Goal: Transaction & Acquisition: Purchase product/service

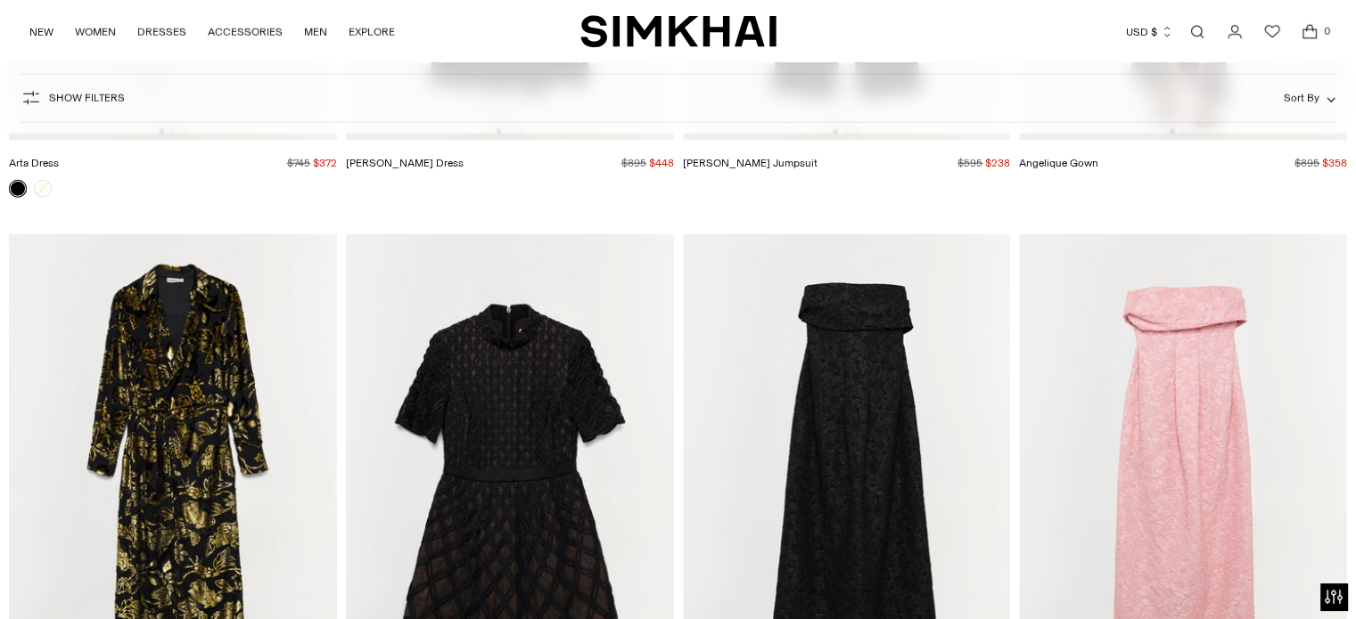
scroll to position [11911, 0]
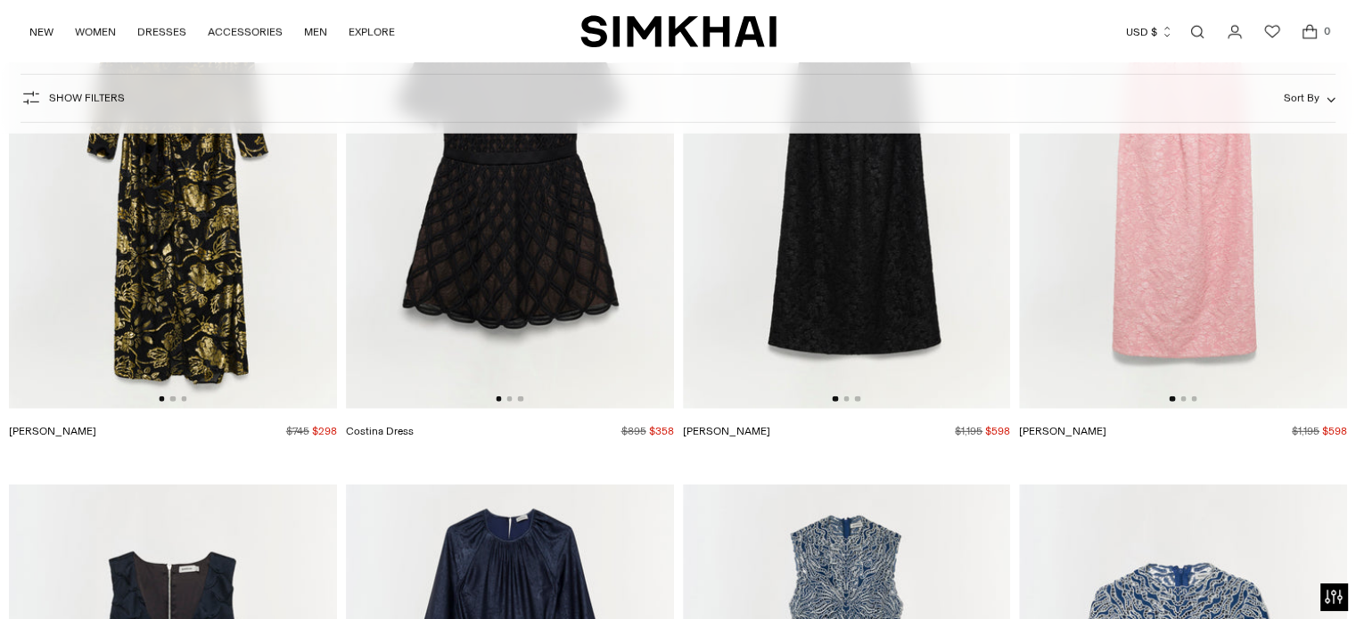
click at [88, 91] on button "Show Filters" at bounding box center [72, 98] width 104 height 29
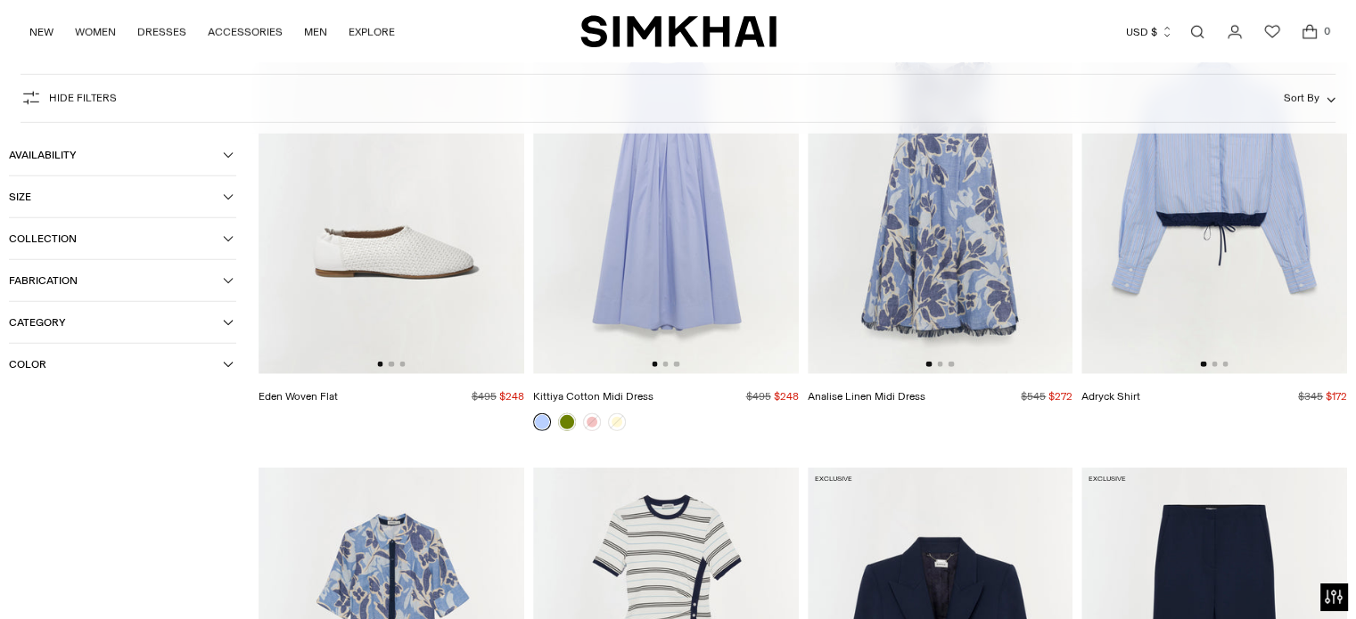
click at [47, 367] on span "Color" at bounding box center [116, 364] width 214 height 12
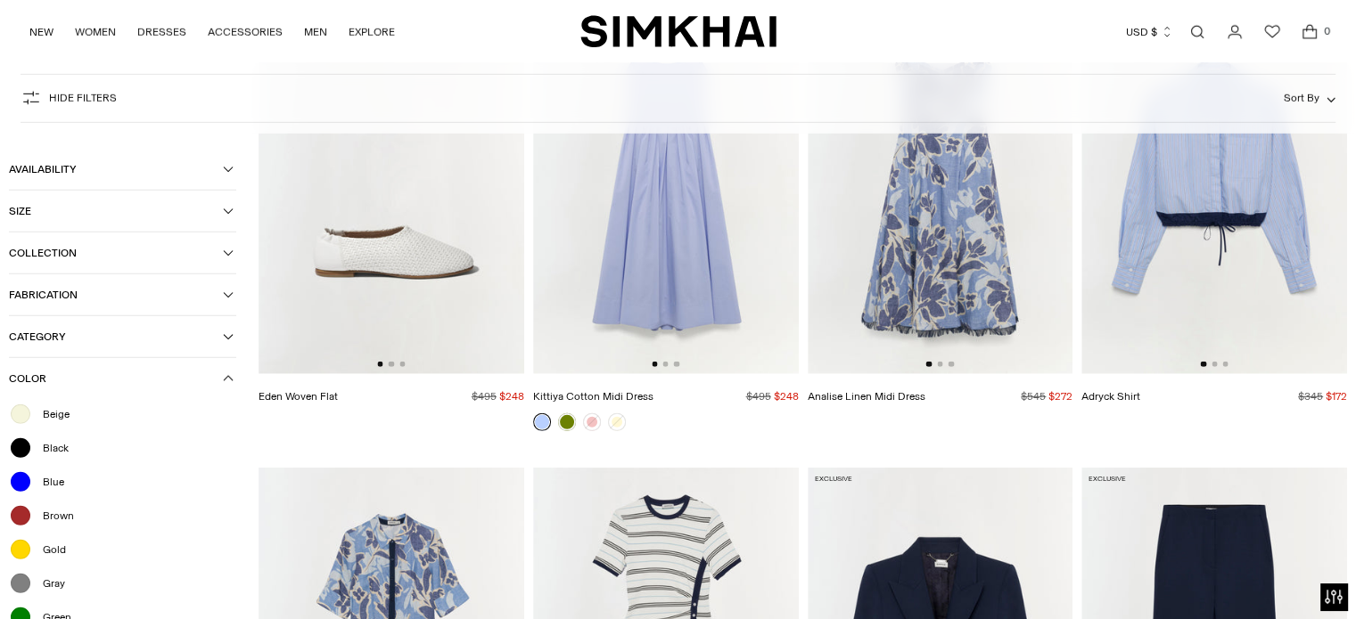
scroll to position [12178, 0]
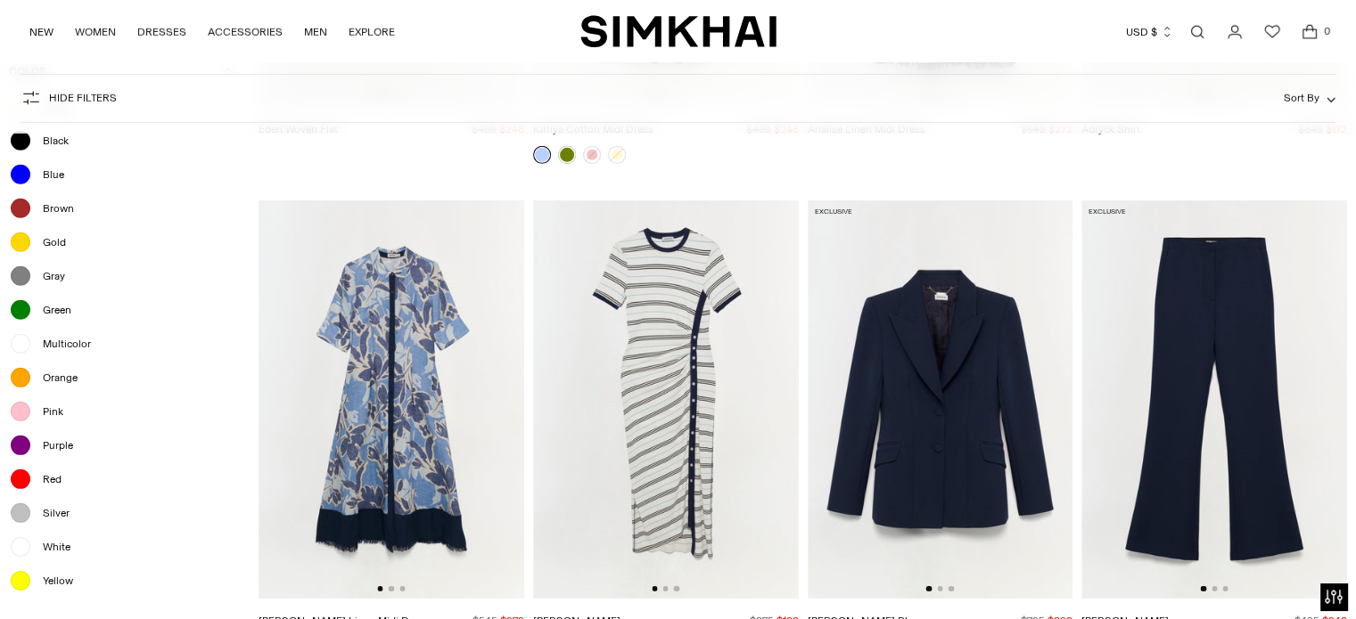
click at [41, 577] on span "Yellow" at bounding box center [52, 581] width 41 height 16
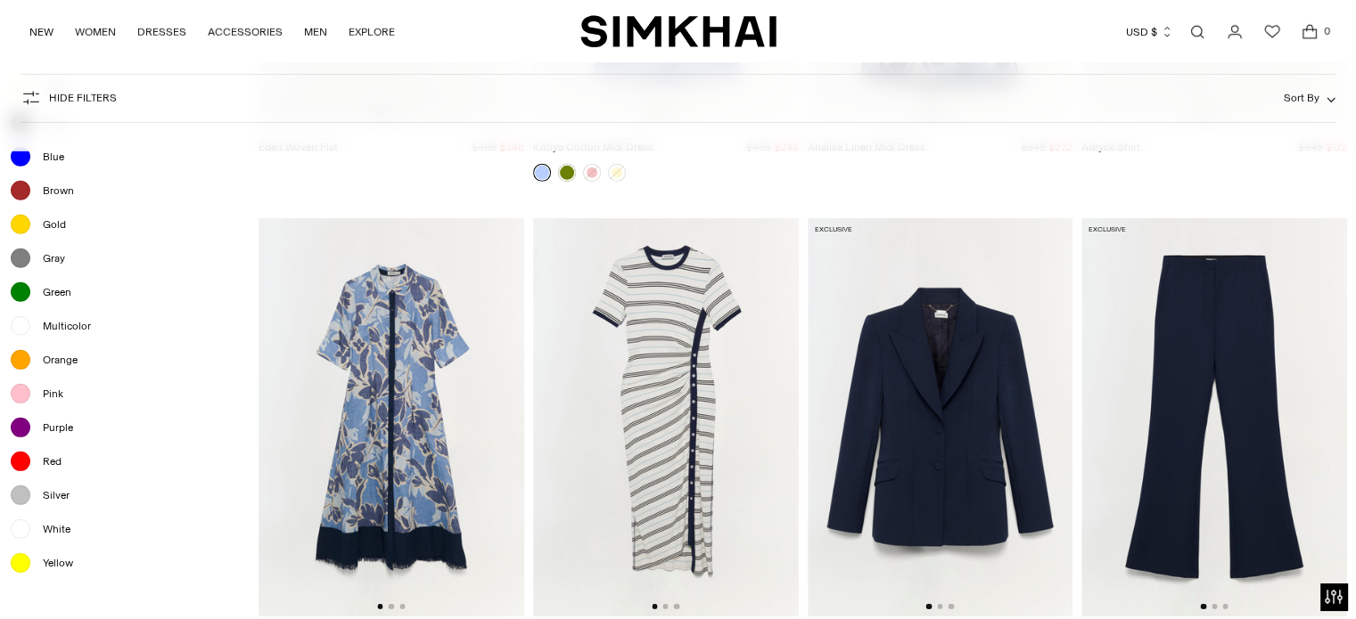
click at [60, 576] on div "Beige Black Blue Brown Gold Gray Green Multicolor Orange Pink Purple Red Silver…" at bounding box center [122, 331] width 227 height 515
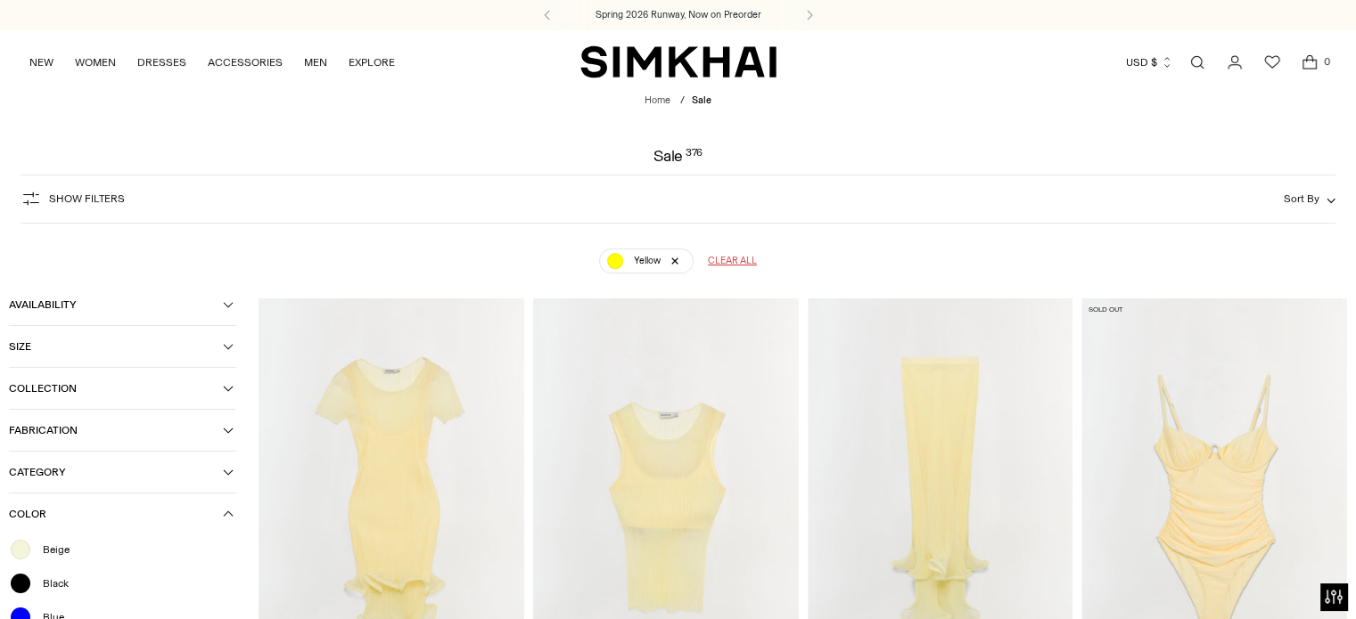
click at [70, 202] on span "Show Filters" at bounding box center [87, 199] width 76 height 12
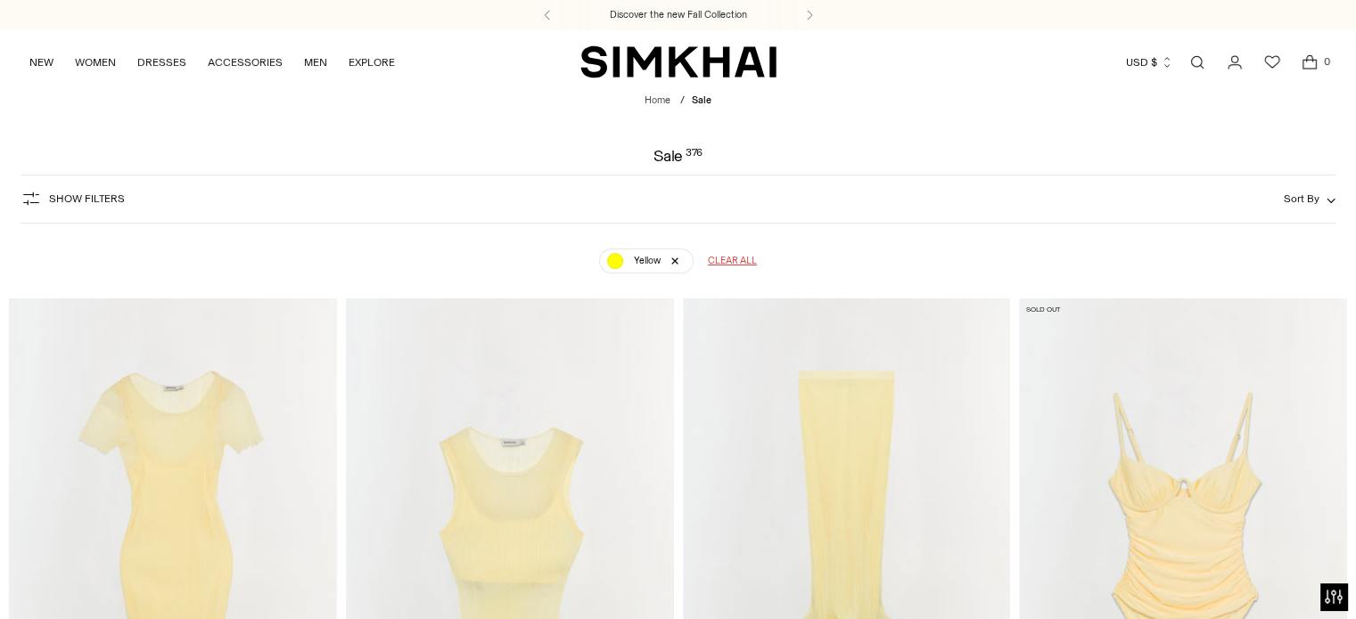
click at [1312, 201] on span "Sort By" at bounding box center [1301, 199] width 36 height 12
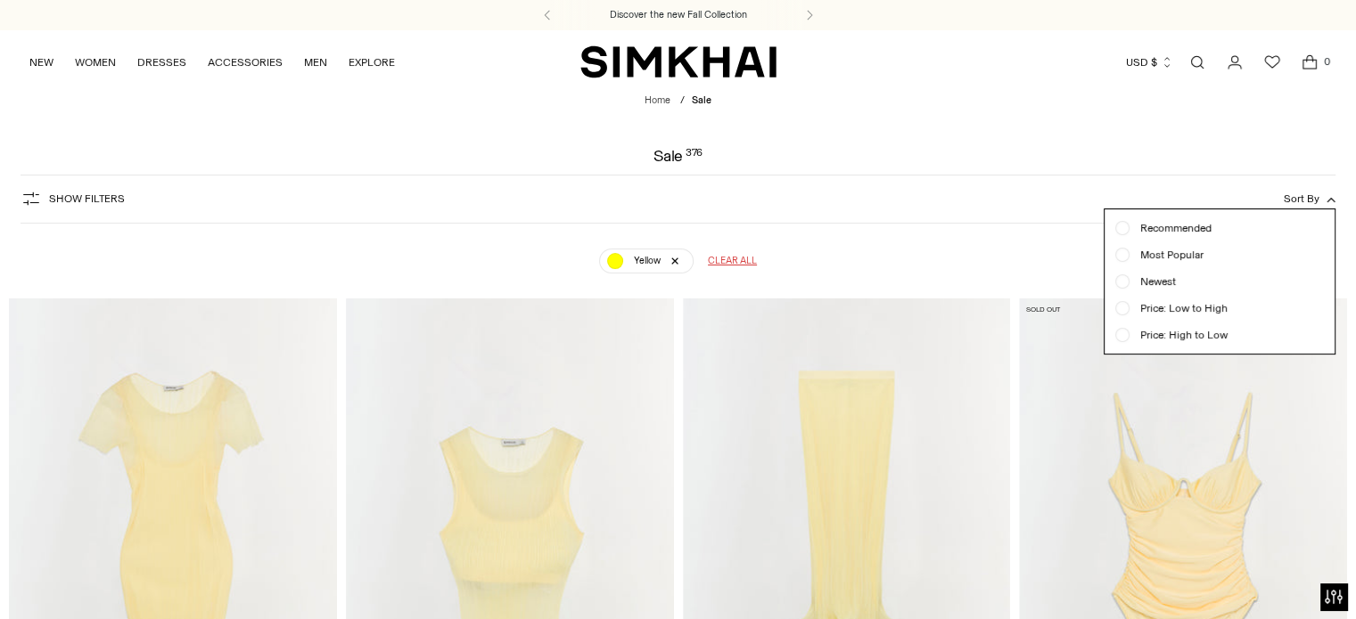
click at [1118, 159] on div at bounding box center [678, 309] width 1356 height 619
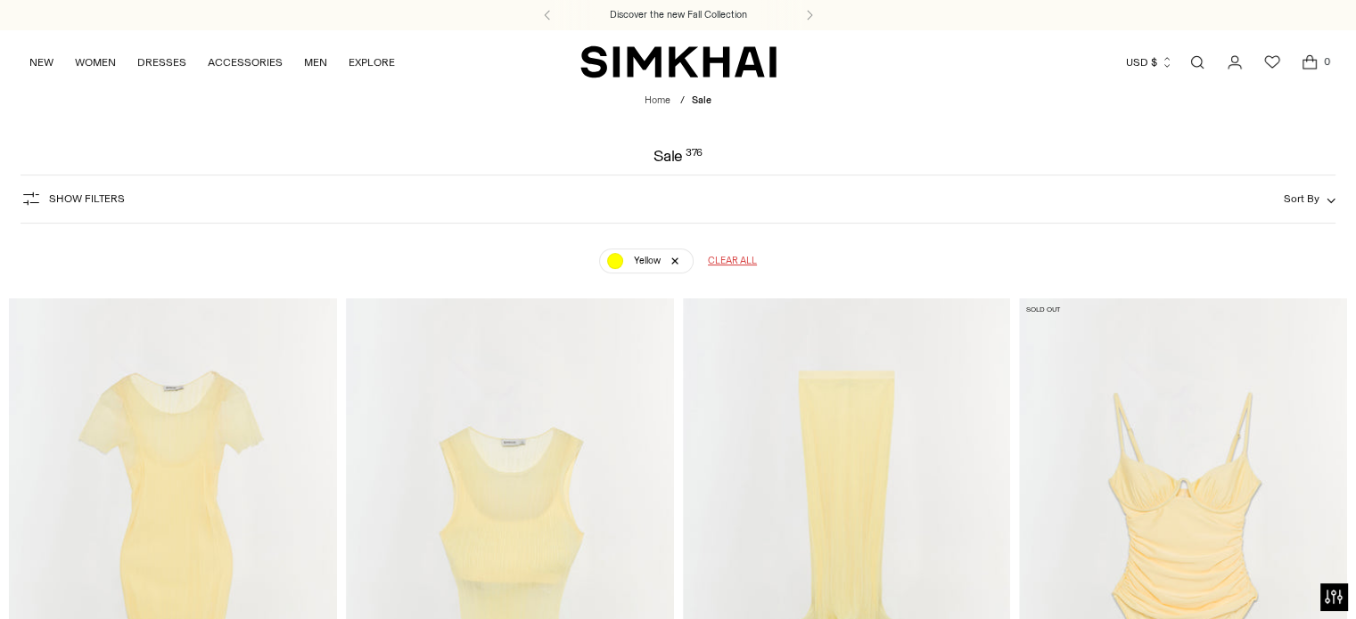
click at [75, 203] on span "Show Filters" at bounding box center [87, 199] width 76 height 12
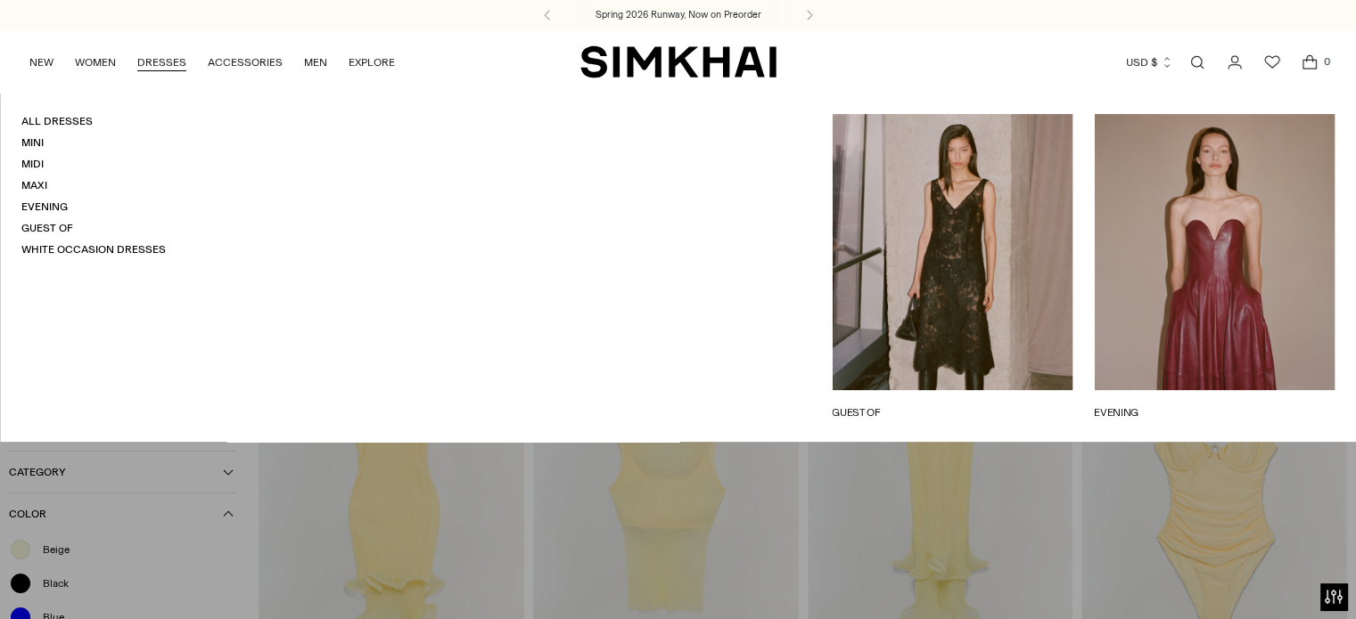
click at [152, 67] on link "DRESSES" at bounding box center [161, 62] width 49 height 39
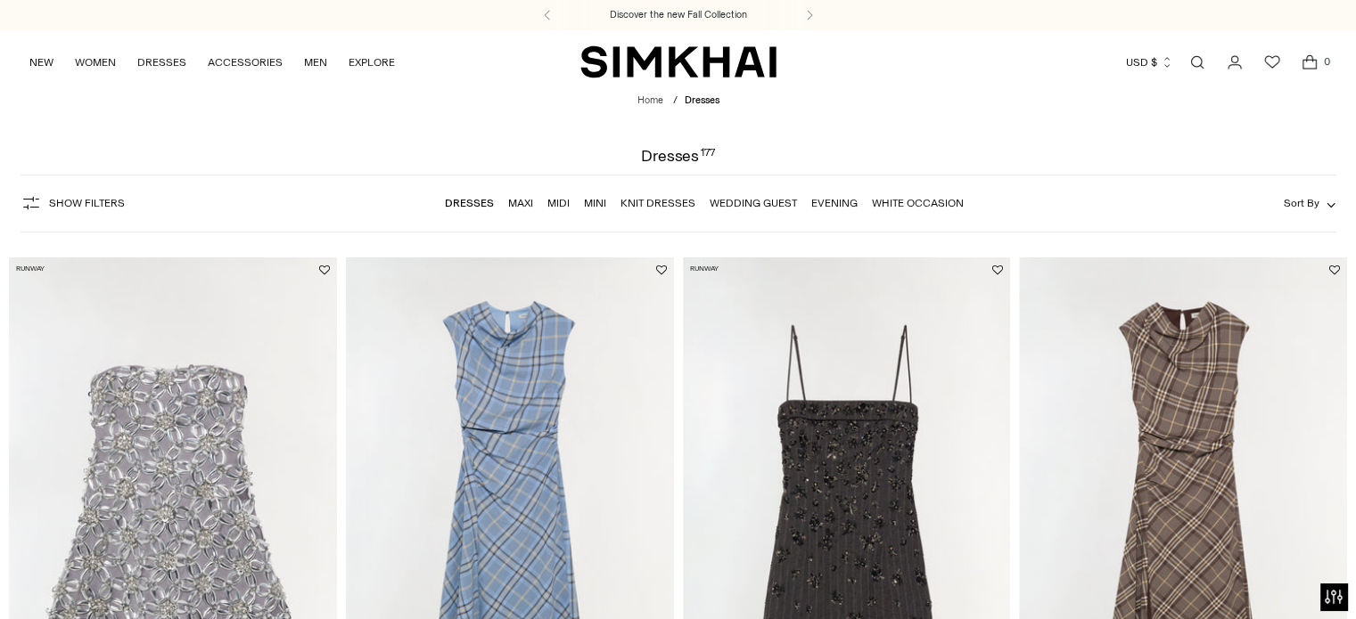
click at [600, 203] on link "Mini" at bounding box center [595, 203] width 22 height 12
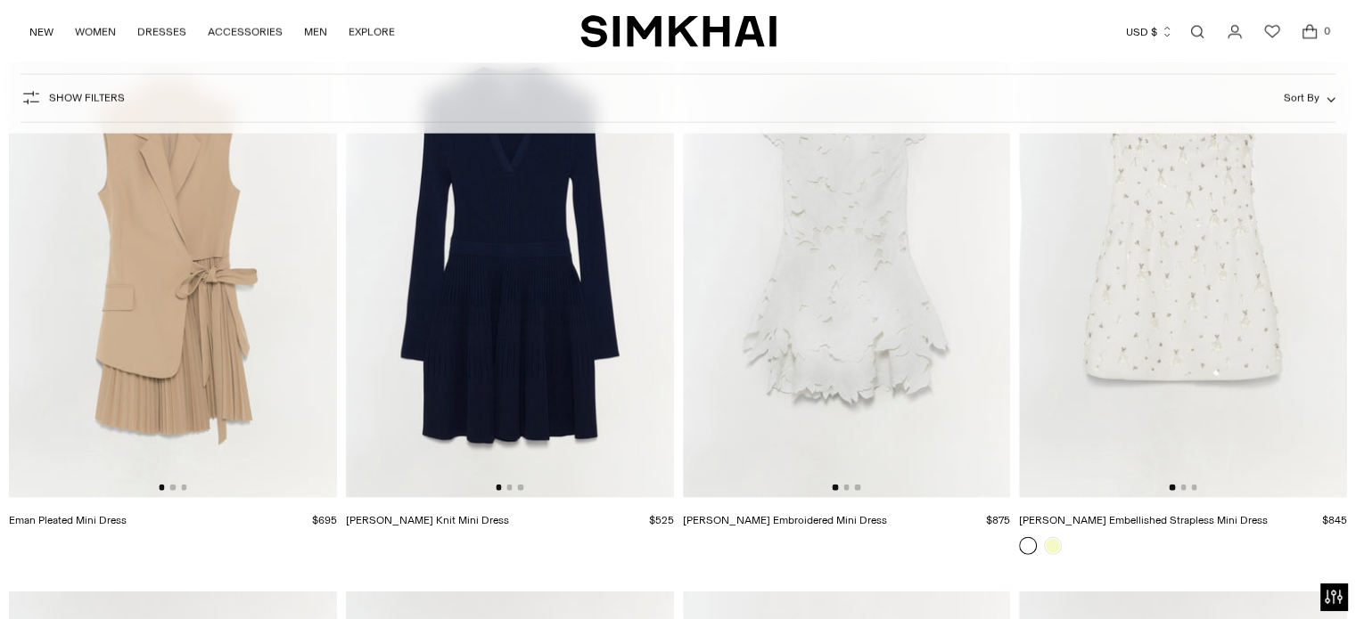
scroll to position [4278, 0]
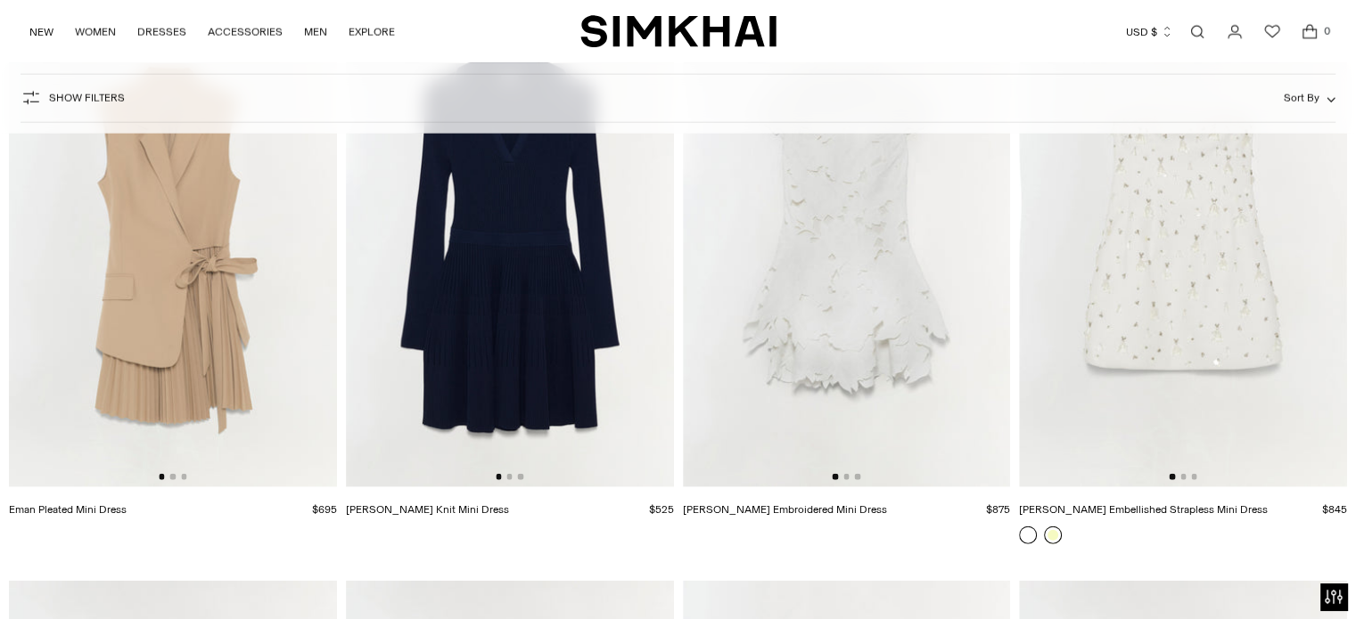
click at [1045, 537] on link at bounding box center [1053, 536] width 18 height 18
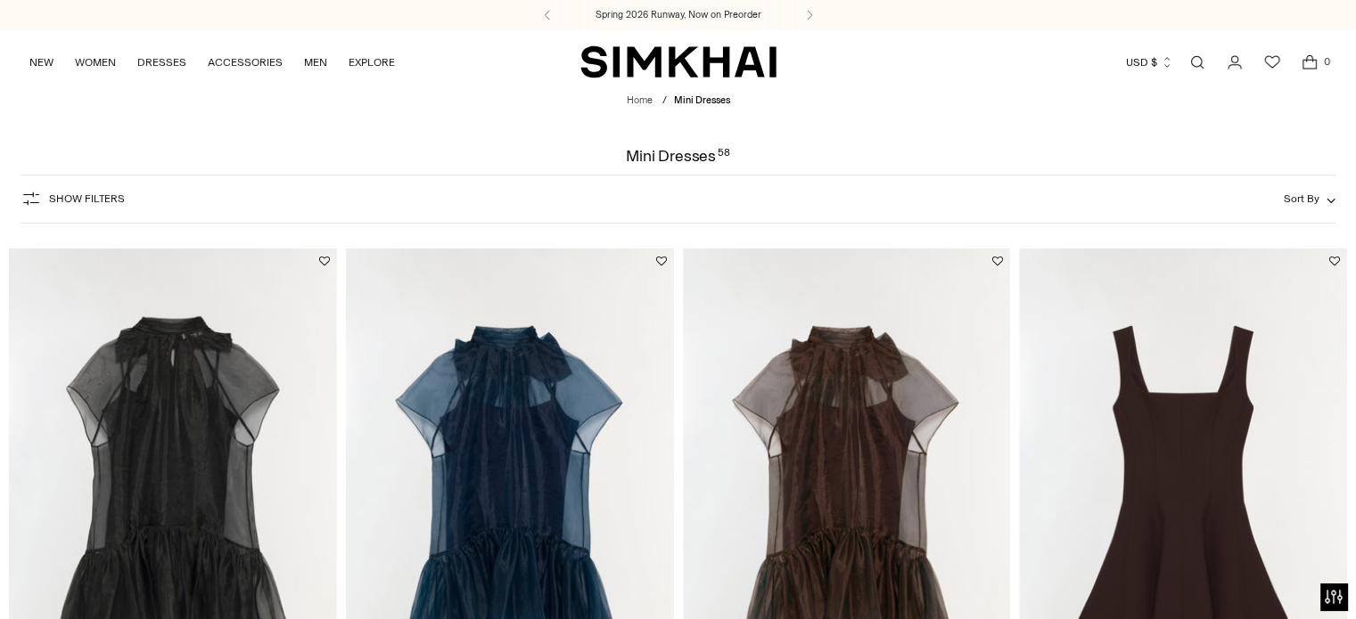
click at [1312, 204] on span "Sort By" at bounding box center [1301, 199] width 36 height 12
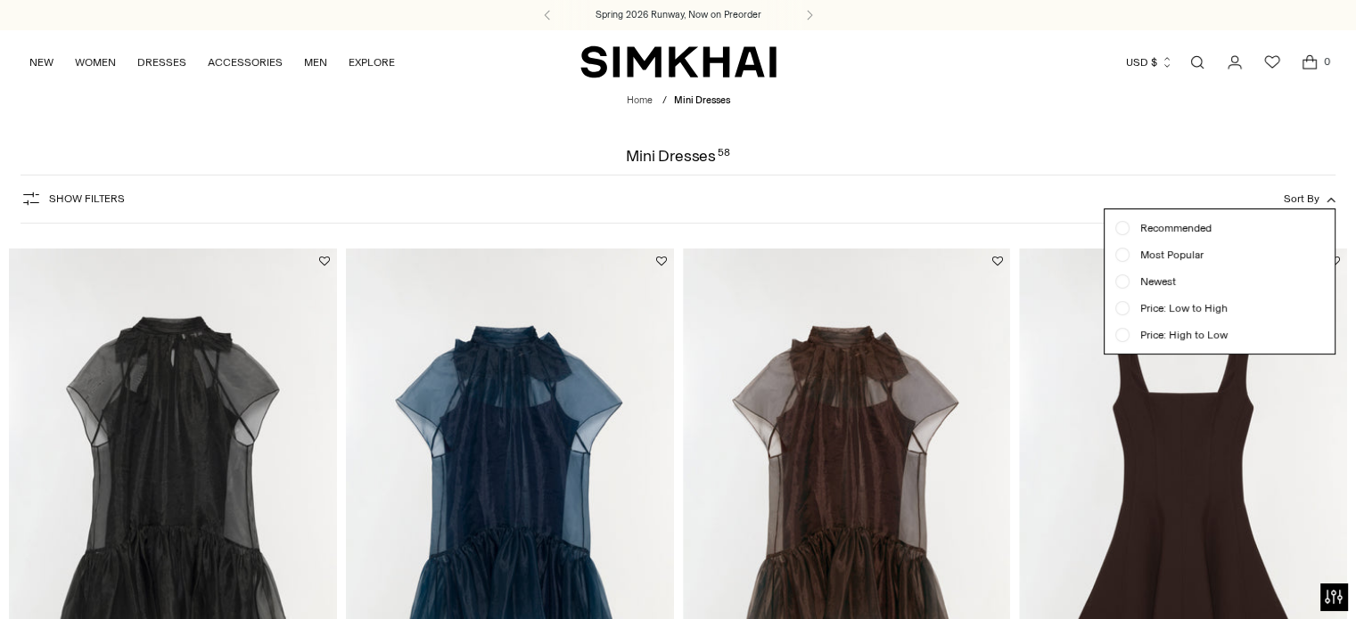
click at [1123, 307] on div at bounding box center [1122, 308] width 7 height 7
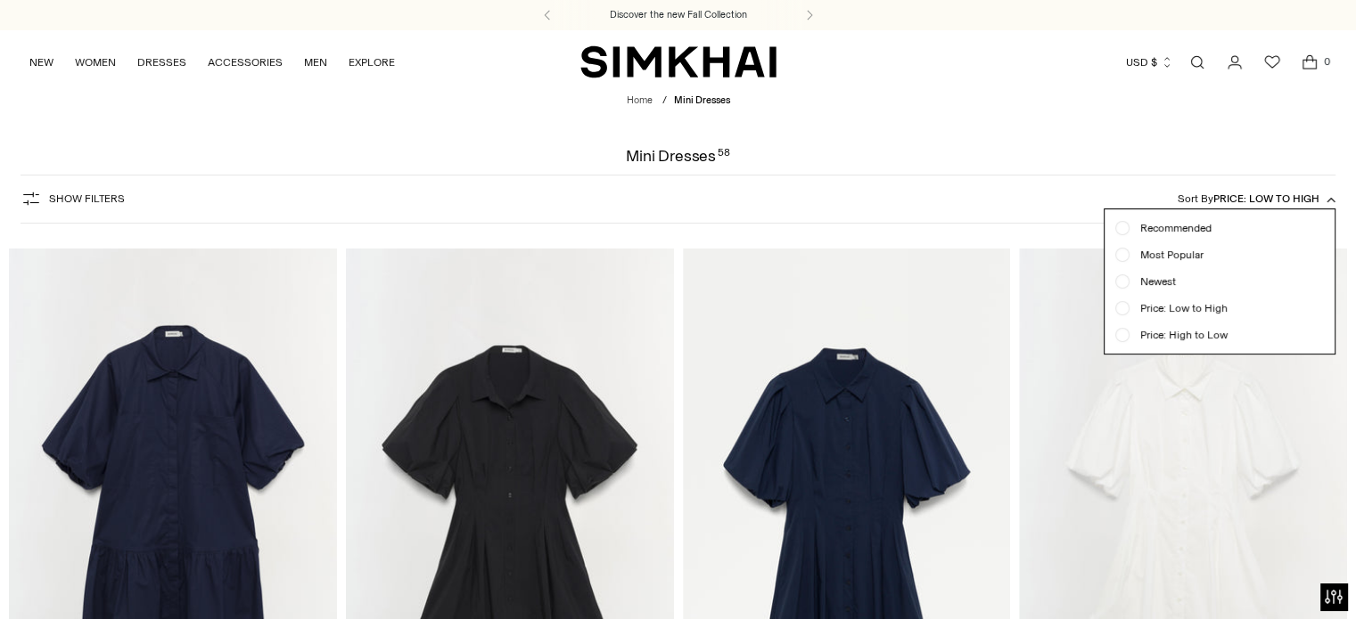
click at [455, 207] on div "Show Filters Show Filters Sort By Price: Low to High Recommended Most Popular N…" at bounding box center [677, 199] width 1315 height 49
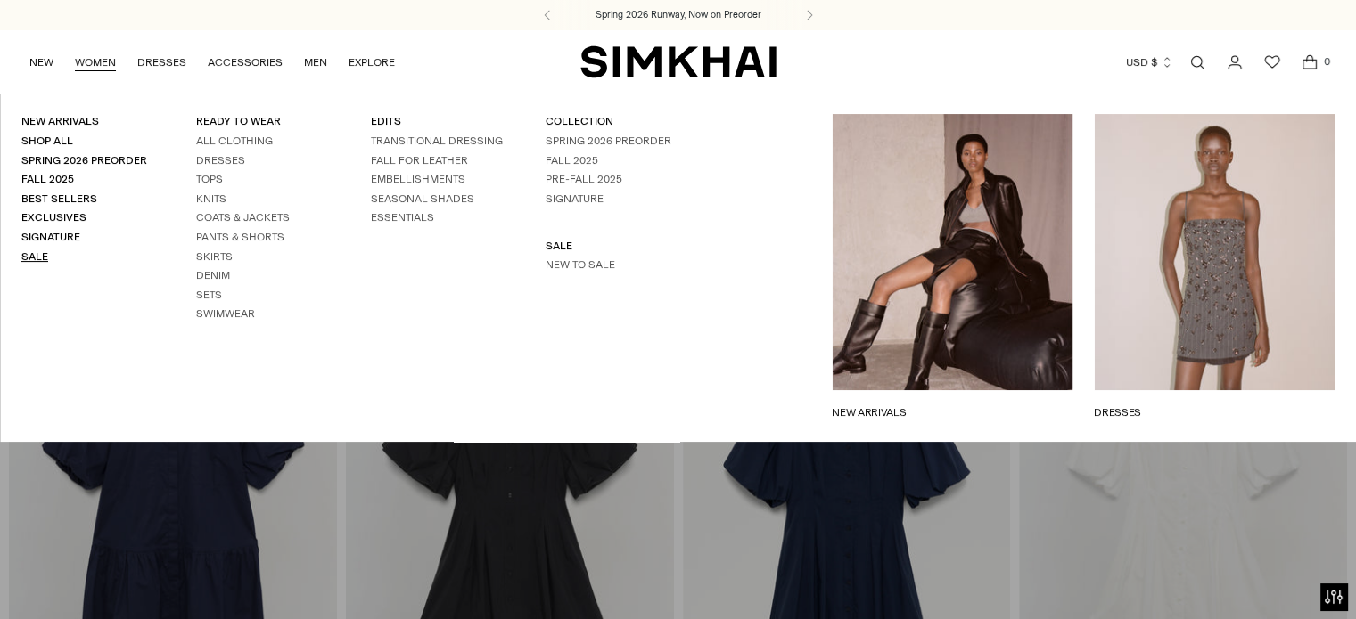
click at [26, 258] on link "Sale" at bounding box center [34, 256] width 27 height 12
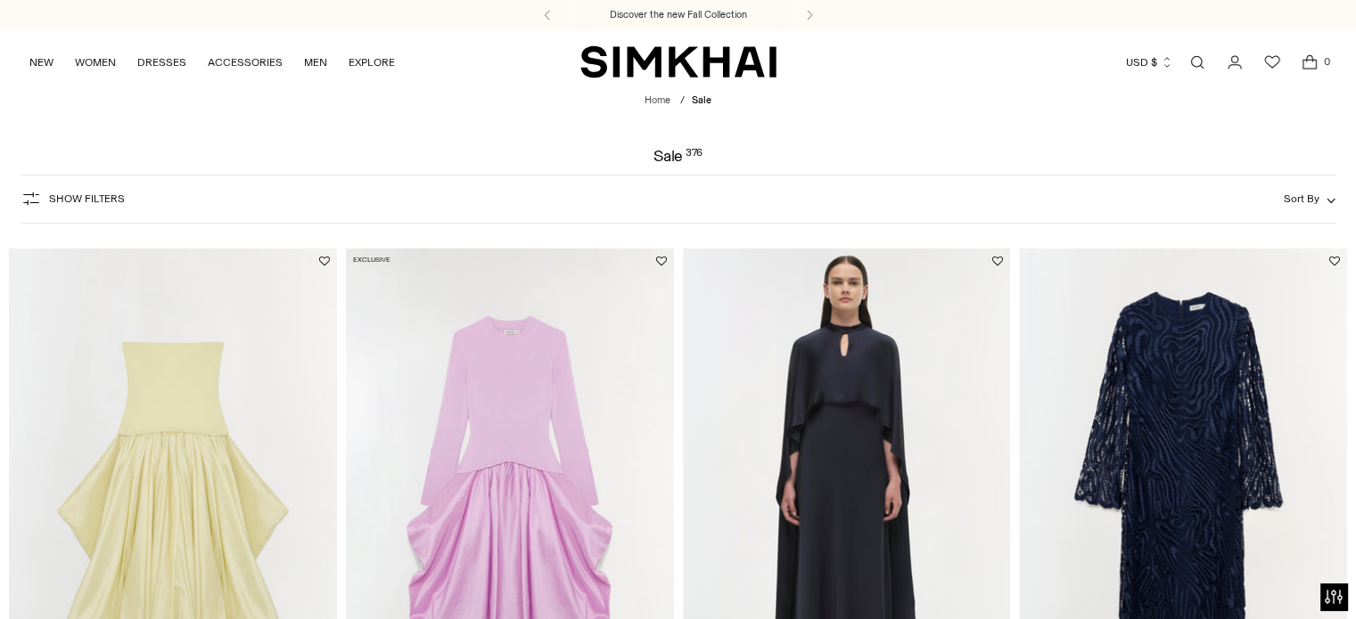
click at [1312, 196] on span "Sort By" at bounding box center [1301, 199] width 36 height 12
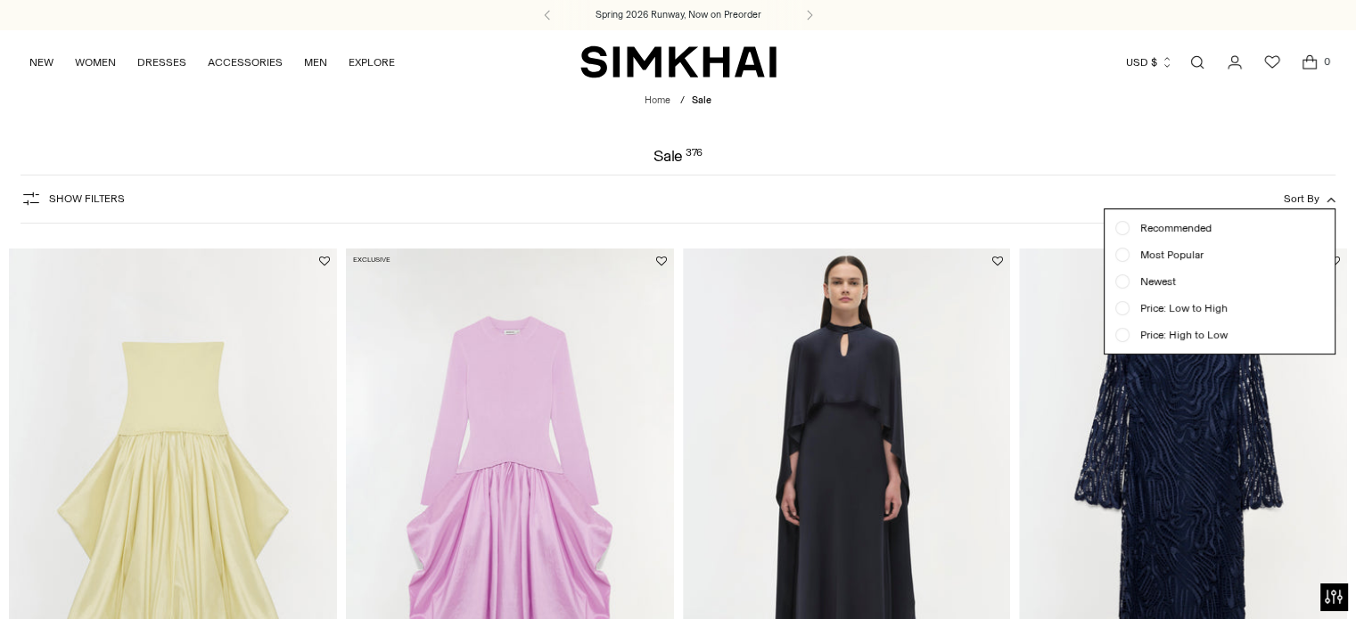
click at [1194, 308] on span "Price: Low to High" at bounding box center [1178, 308] width 98 height 16
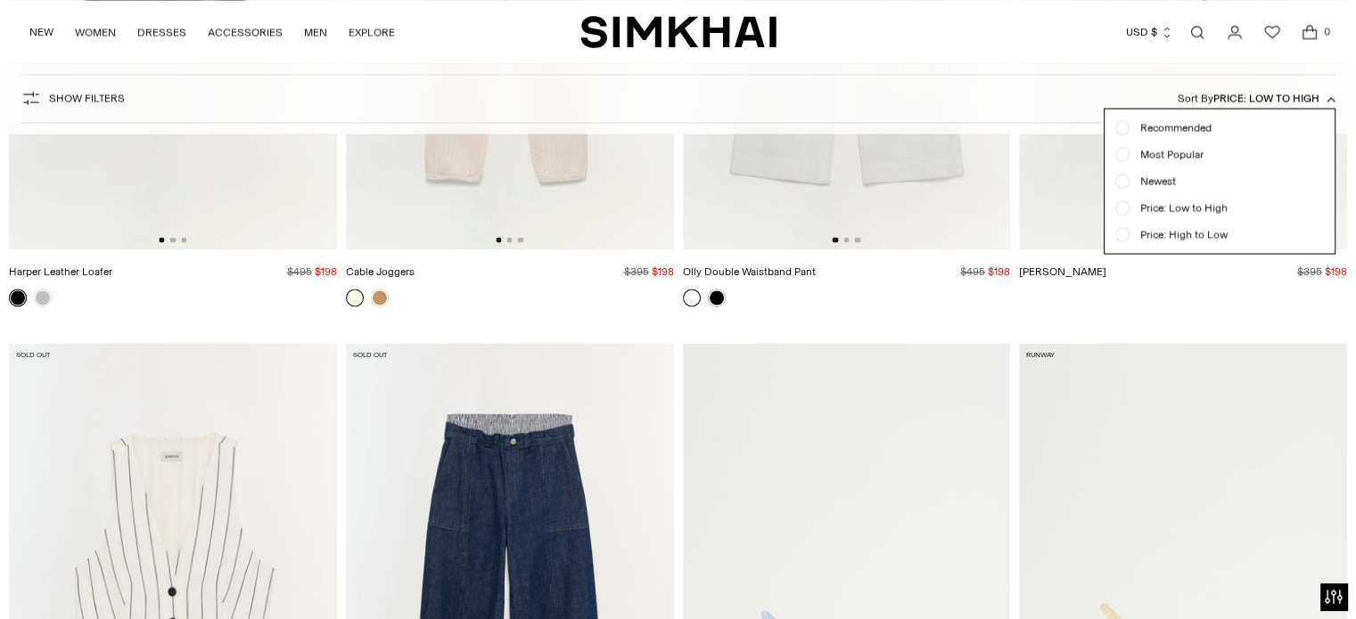
scroll to position [17073, 0]
